Goal: Information Seeking & Learning: Learn about a topic

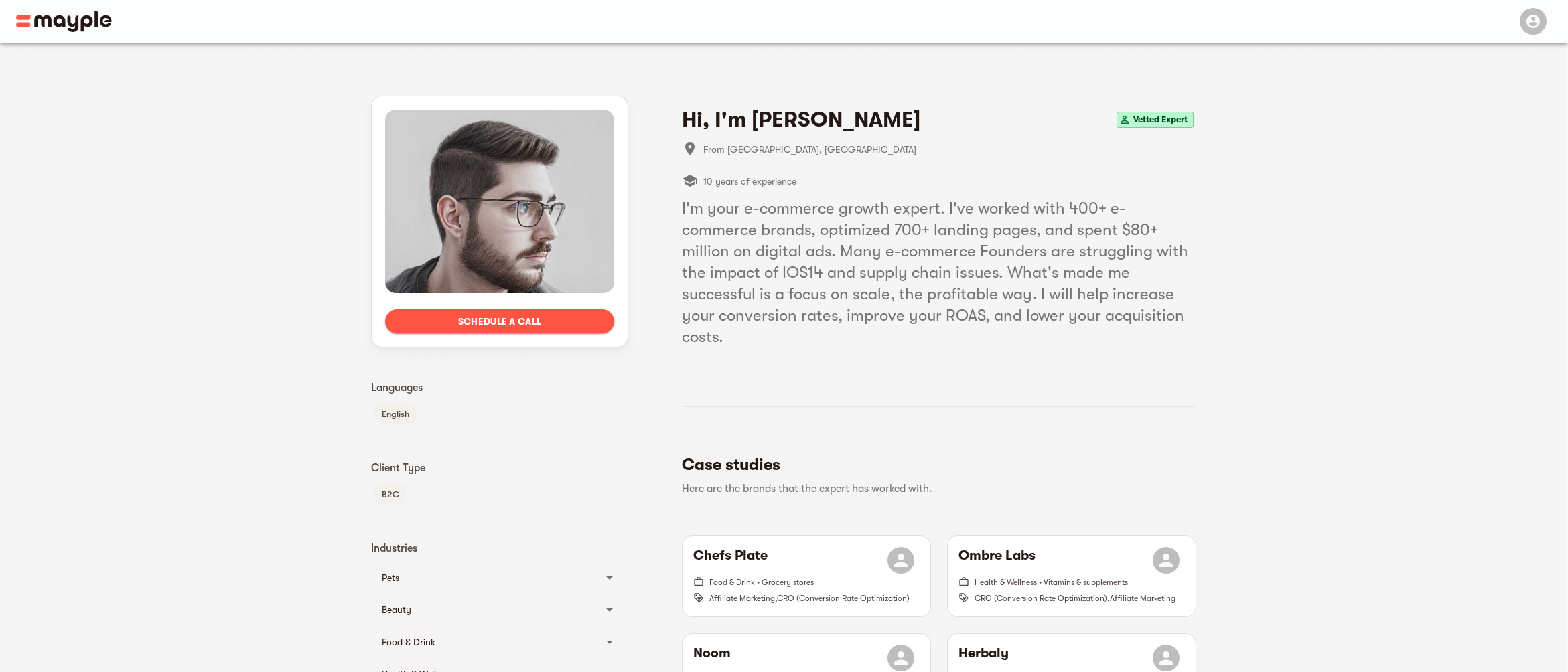
click at [790, 106] on h4 "Hi, I'm [PERSON_NAME]" at bounding box center [801, 120] width 238 height 27
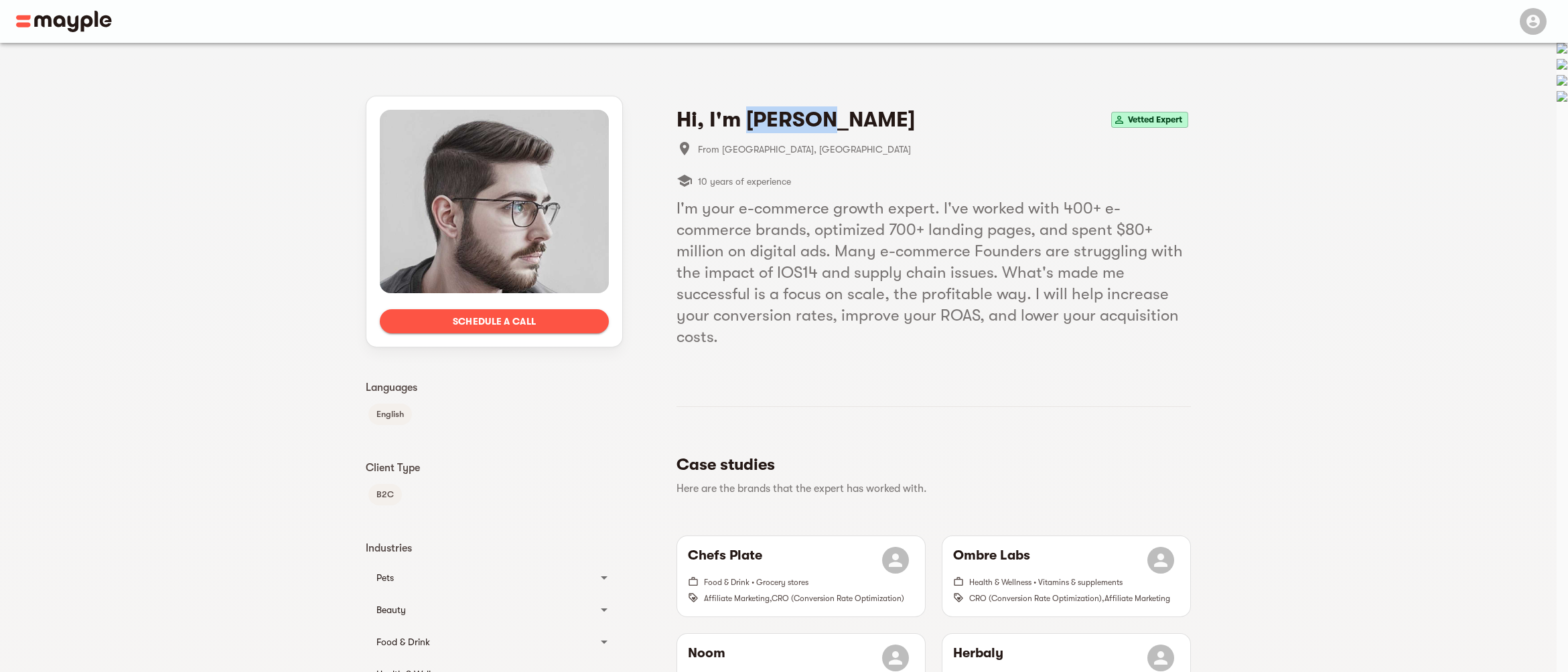
copy h4 "[PERSON_NAME]"
drag, startPoint x: 743, startPoint y: 179, endPoint x: 935, endPoint y: 188, distance: 192.2
click at [935, 197] on h5 "I'm your e-commerce growth expert. I've worked with 400+ e-commerce brands, opt…" at bounding box center [933, 272] width 514 height 150
copy h5 "e-commerce growth expert"
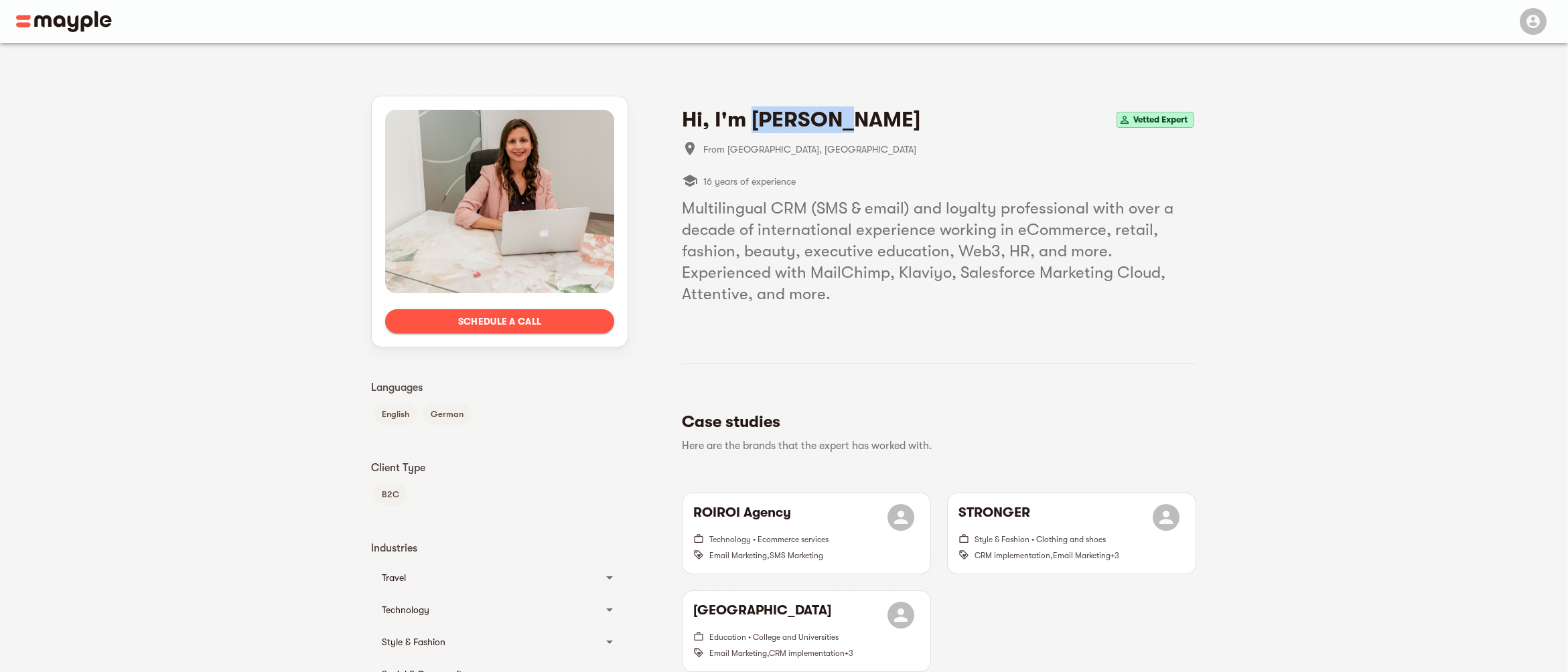
drag, startPoint x: 755, startPoint y: 93, endPoint x: 836, endPoint y: 93, distance: 81.0
click at [836, 106] on h4 "Hi, I'm Sandra T." at bounding box center [801, 120] width 238 height 27
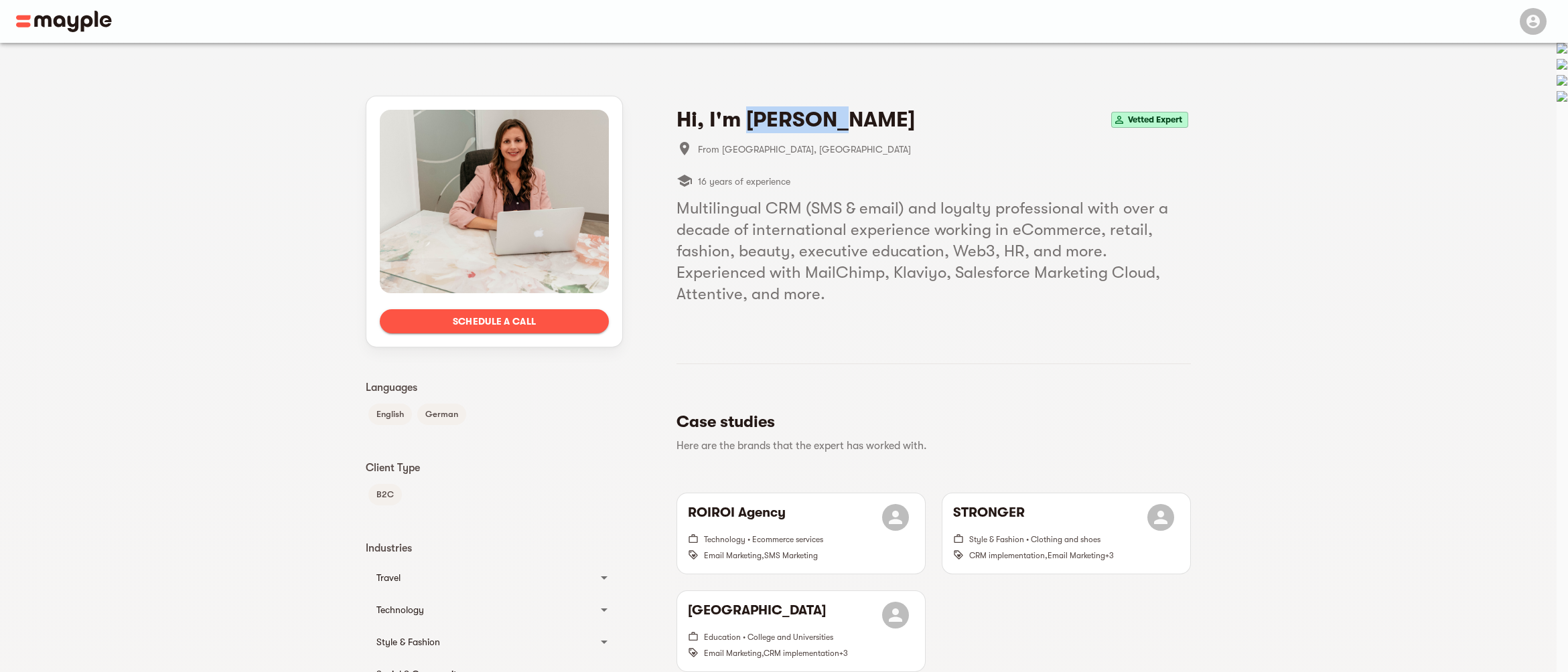
copy h4 "Sandra T"
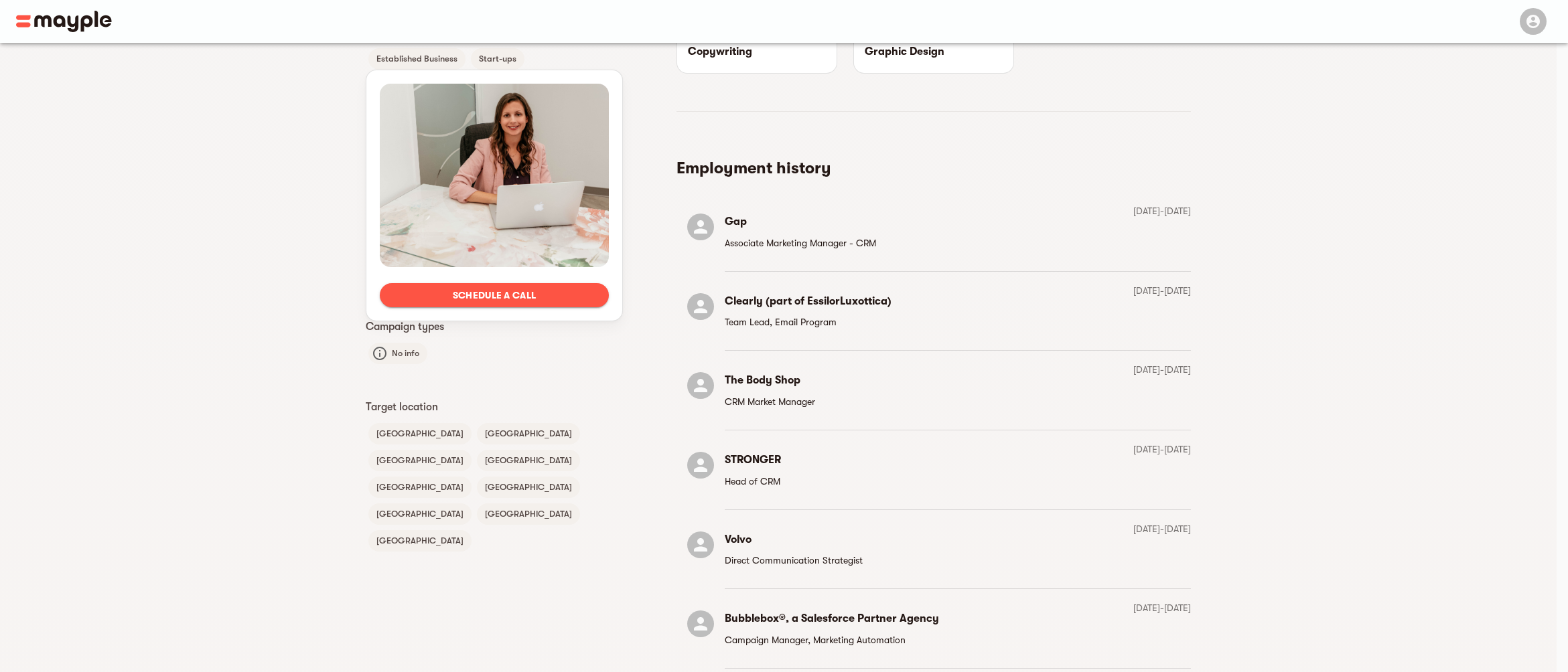
scroll to position [963, 0]
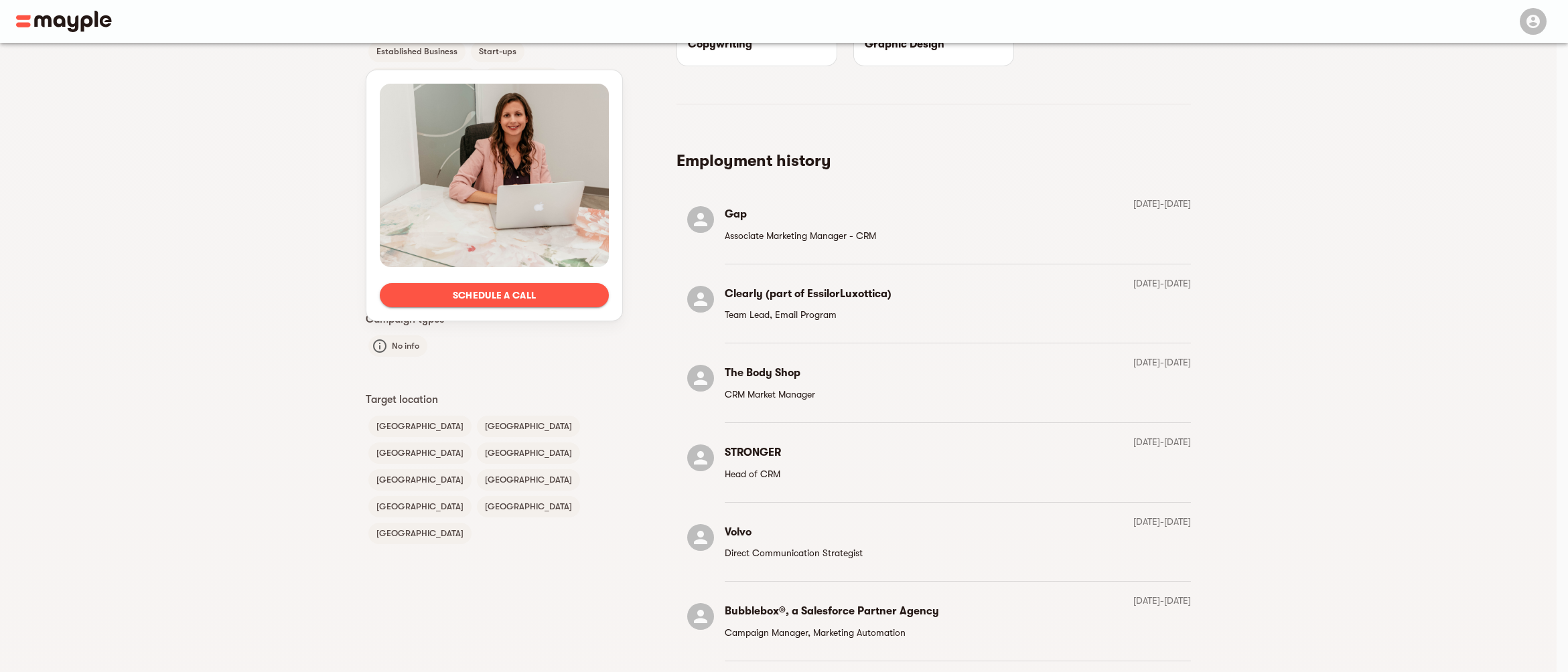
click at [745, 602] on h6 "Bubblebox®, a Salesforce Partner Agency" at bounding box center [831, 611] width 214 height 19
copy h6 "Bubblebox"
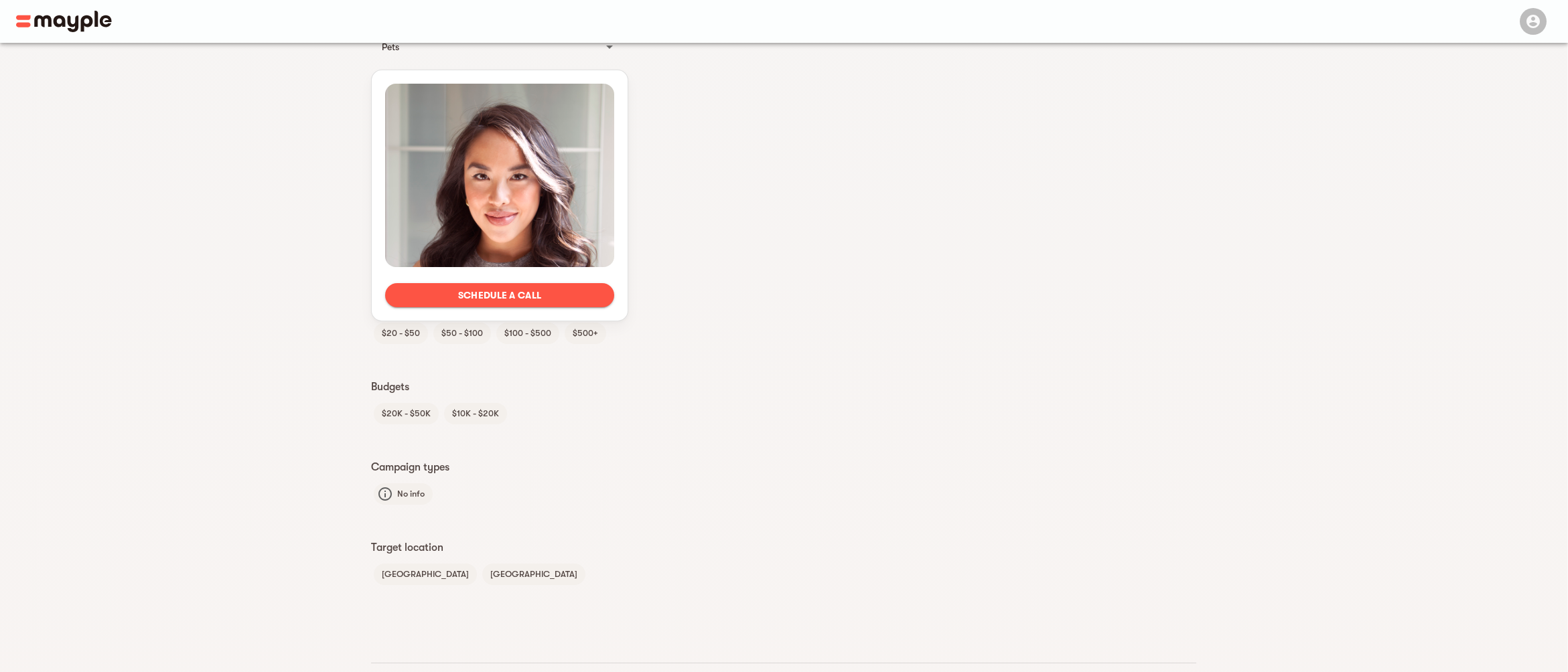
scroll to position [857, 0]
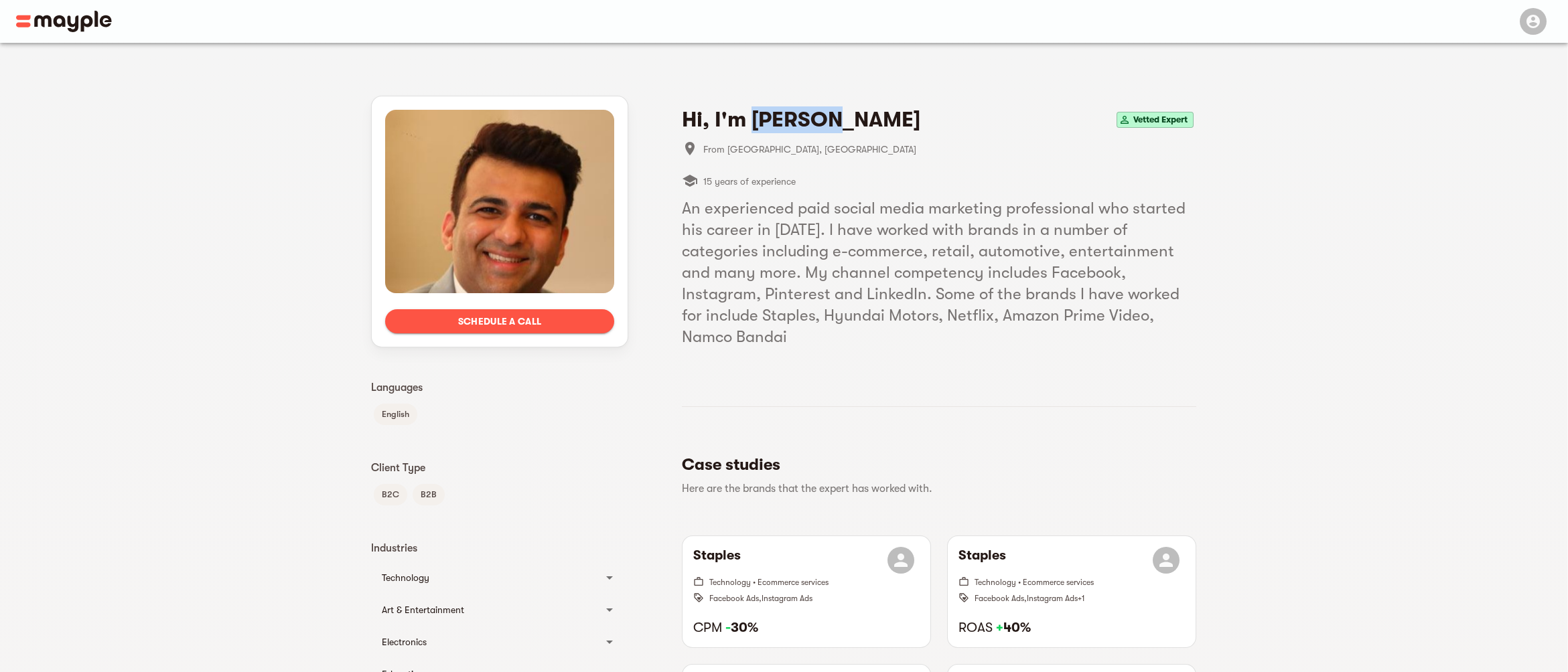
drag, startPoint x: 751, startPoint y: 93, endPoint x: 822, endPoint y: 93, distance: 71.0
click at [822, 106] on h4 "Hi, I'm Malik S." at bounding box center [801, 120] width 238 height 27
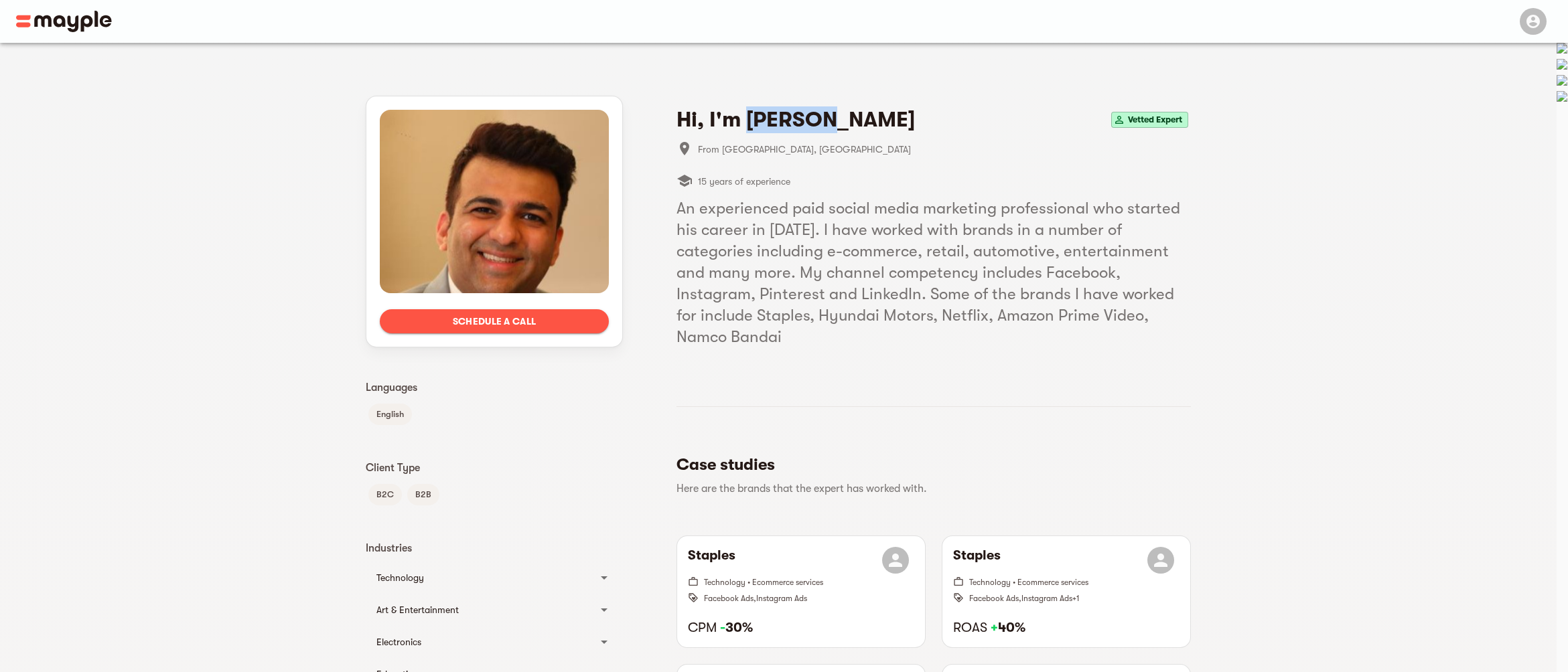
copy h4 "Malik S"
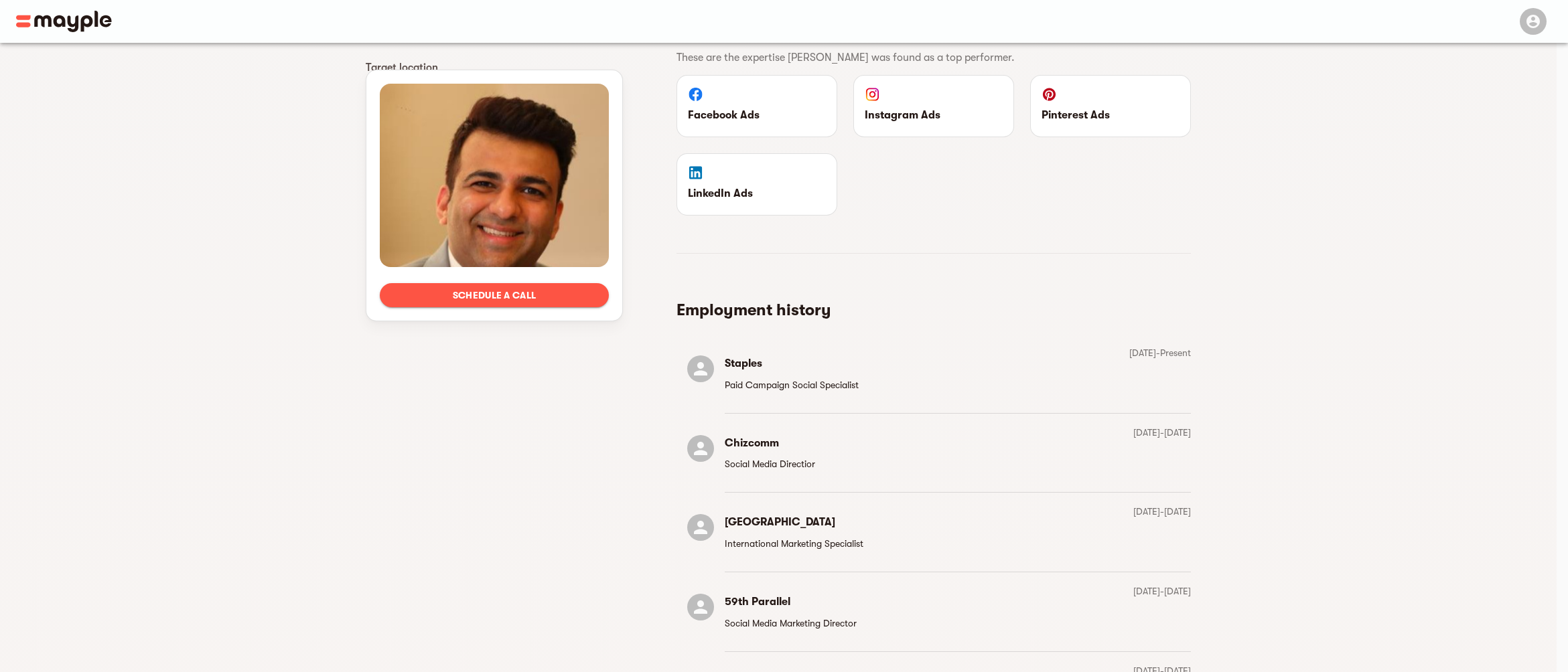
scroll to position [1095, 0]
click at [764, 435] on h6 "Chizcomm" at bounding box center [770, 444] width 90 height 19
copy h6 "Chizcomm"
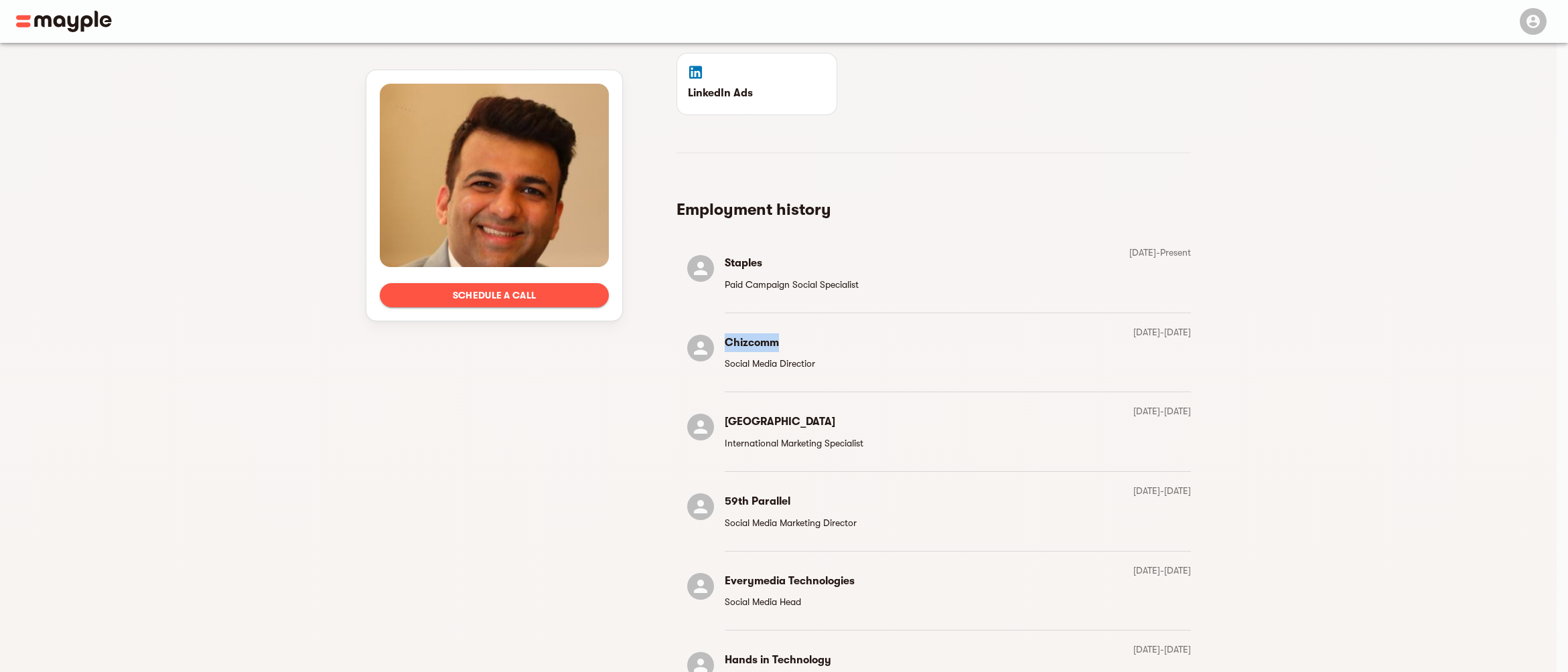
scroll to position [1199, 0]
drag, startPoint x: 731, startPoint y: 452, endPoint x: 795, endPoint y: 447, distance: 64.2
click at [795, 490] on h6 "59th Parallel" at bounding box center [790, 499] width 132 height 19
copy h6 "59th Parallel"
